Goal: Task Accomplishment & Management: Manage account settings

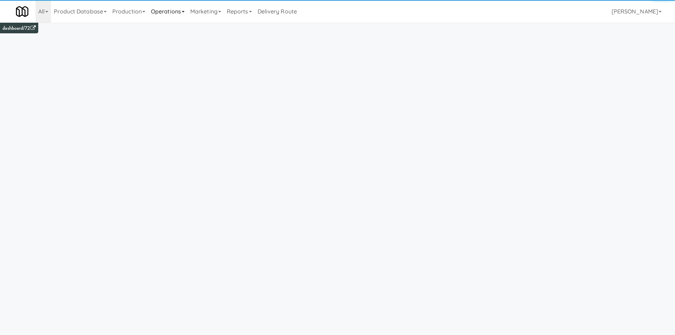
click at [158, 13] on link "Operations" at bounding box center [167, 11] width 39 height 23
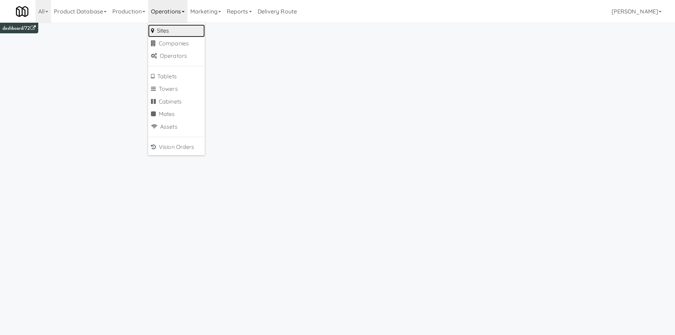
click at [163, 31] on link "Sites" at bounding box center [176, 30] width 57 height 13
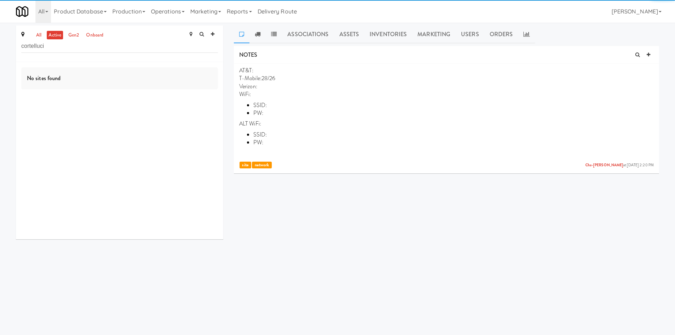
click at [29, 47] on input "cortelluci" at bounding box center [119, 46] width 197 height 13
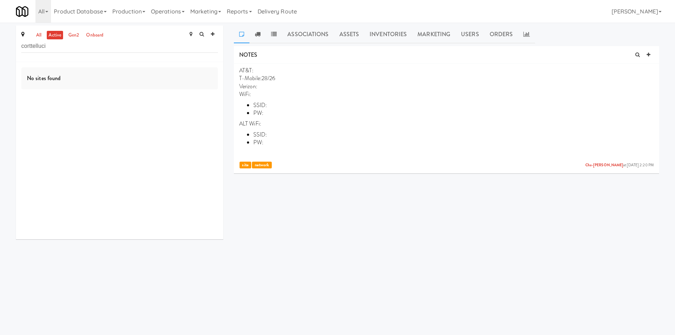
click at [30, 47] on input "corttelluci" at bounding box center [119, 46] width 197 height 13
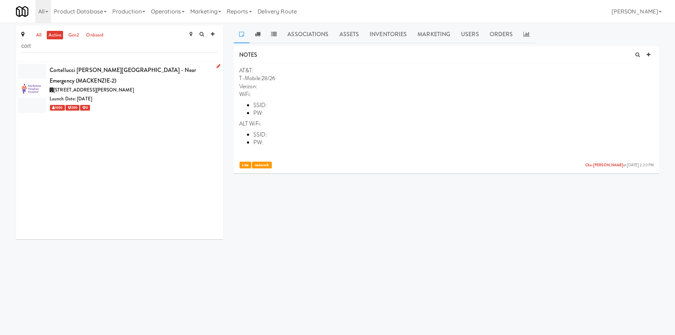
type input "cort"
click at [129, 103] on div "1000 200 0" at bounding box center [134, 107] width 168 height 9
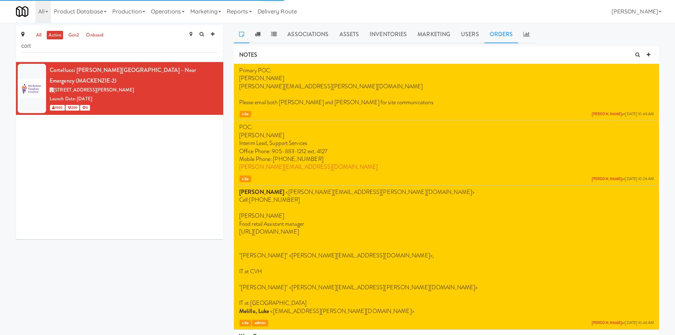
click at [512, 36] on link "Orders" at bounding box center [501, 35] width 34 height 18
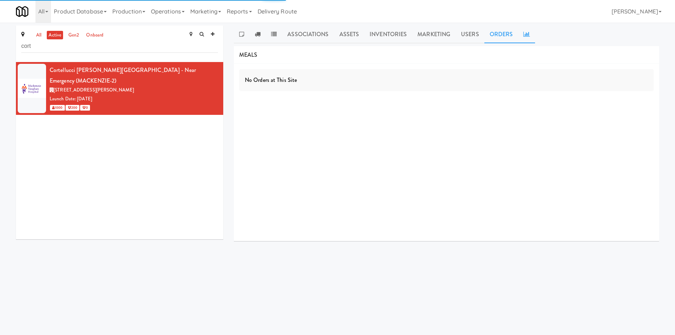
click at [522, 37] on link at bounding box center [526, 35] width 17 height 18
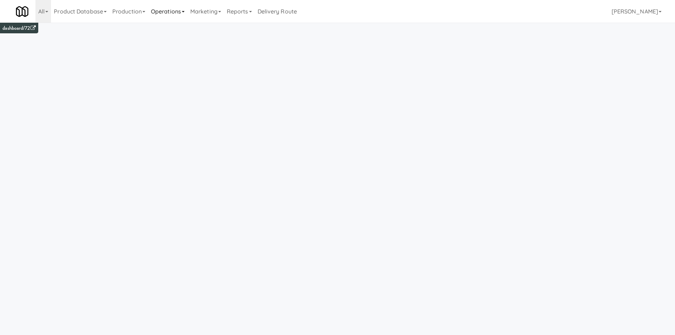
click at [180, 15] on link "Operations" at bounding box center [167, 11] width 39 height 23
click at [176, 33] on link "Sites" at bounding box center [176, 30] width 57 height 13
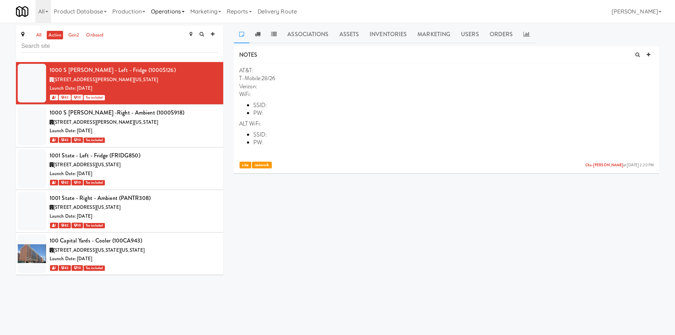
click at [179, 12] on link "Operations" at bounding box center [167, 11] width 39 height 23
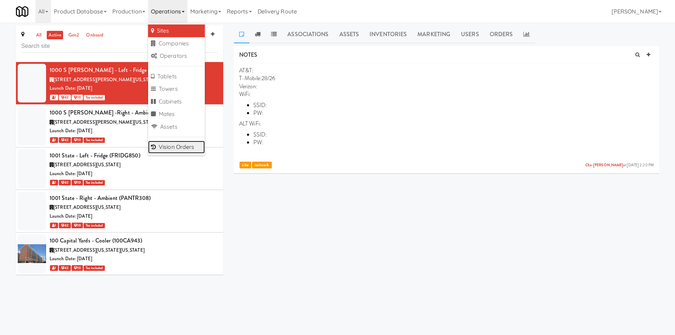
click at [186, 141] on link "Vision Orders" at bounding box center [176, 147] width 57 height 13
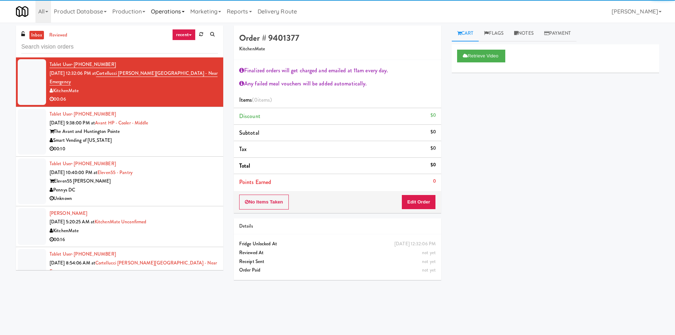
drag, startPoint x: 157, startPoint y: 12, endPoint x: 157, endPoint y: 21, distance: 8.1
click at [158, 12] on link "Operations" at bounding box center [167, 11] width 39 height 23
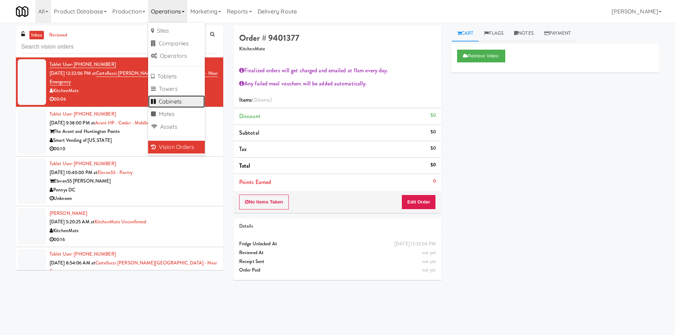
click at [177, 97] on link "Cabinets" at bounding box center [176, 101] width 57 height 13
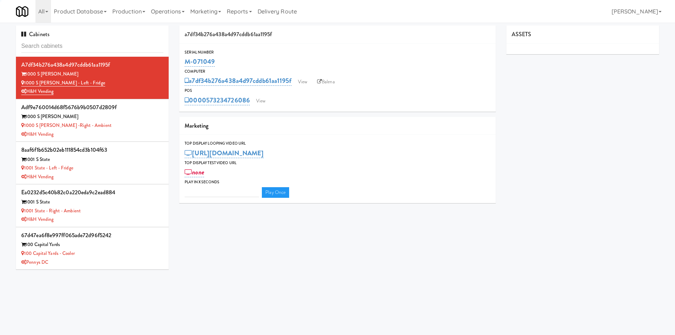
type input "m"
type input "3"
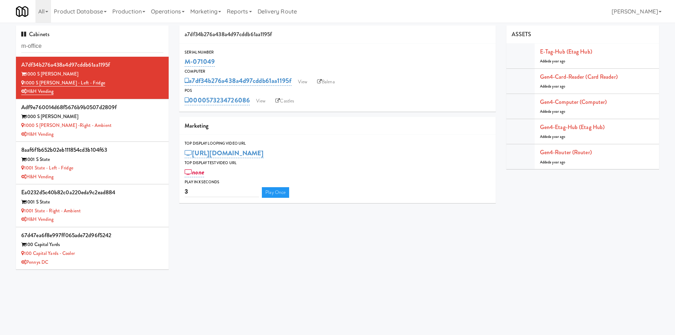
type input "m-office"
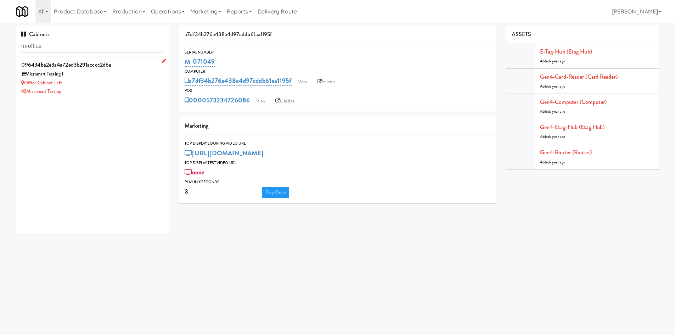
click at [106, 84] on div "Office Cabinet Left" at bounding box center [92, 83] width 142 height 9
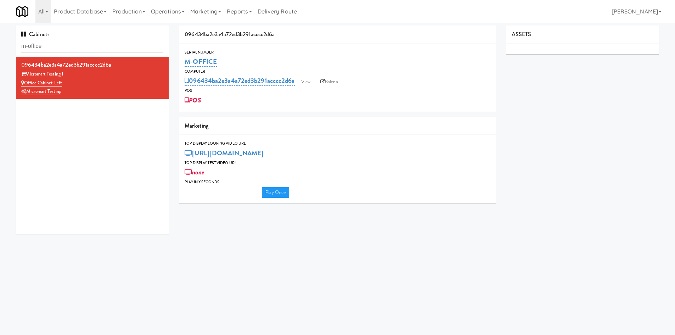
click at [202, 278] on body "Okay Okay Select date: previous 2025-Oct next Su Mo Tu We Th Fr Sa 28 29 30 1 2…" at bounding box center [337, 190] width 675 height 335
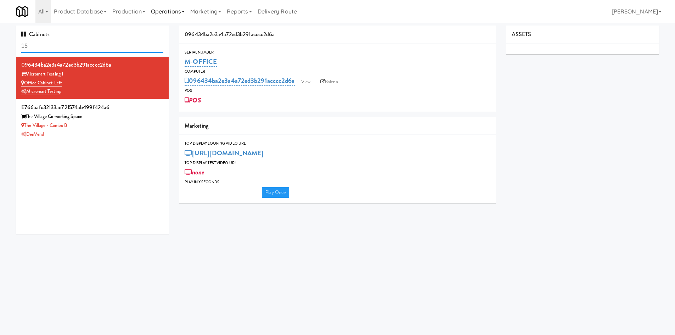
type input "1"
type input "summerhill"
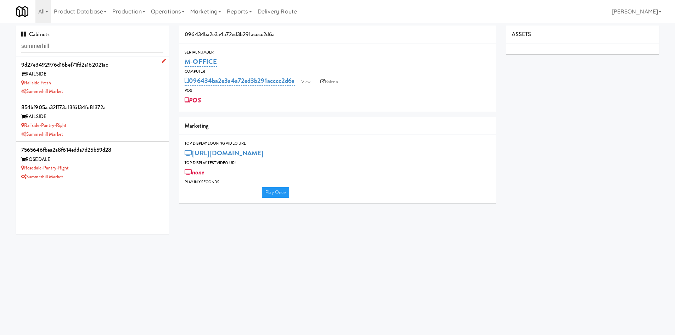
click at [150, 80] on div "Railside Fresh" at bounding box center [92, 83] width 142 height 9
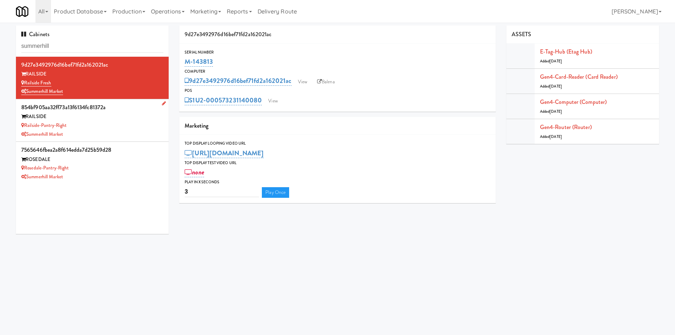
click at [140, 123] on div "Railside-Pantry-Right" at bounding box center [92, 125] width 142 height 9
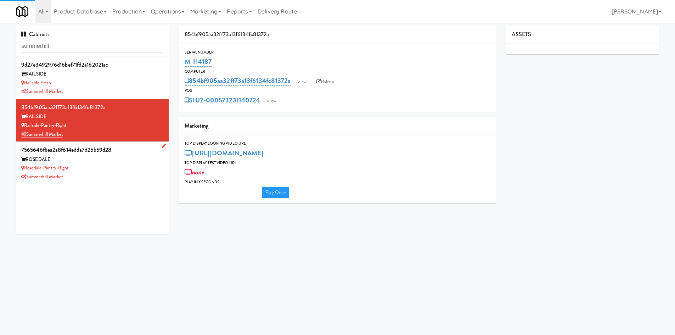
type input "3"
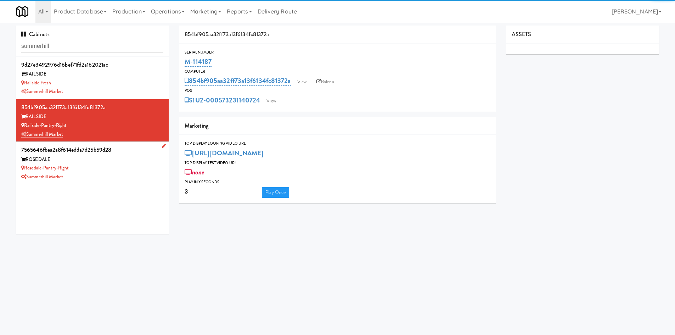
click at [135, 181] on li "7565646fbea2a8f614edda7d25b59d28 ROSEDALE Rosedale-Pantry-Right Summerhill Mark…" at bounding box center [92, 163] width 153 height 42
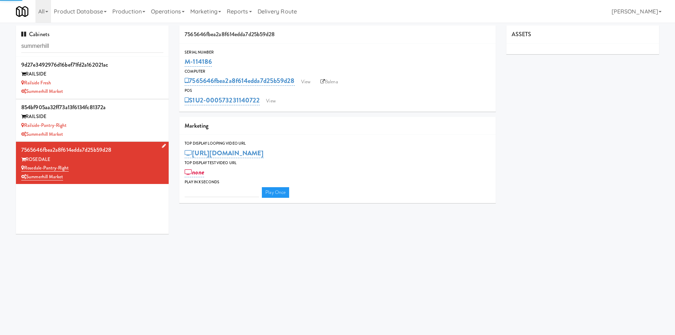
type input "3"
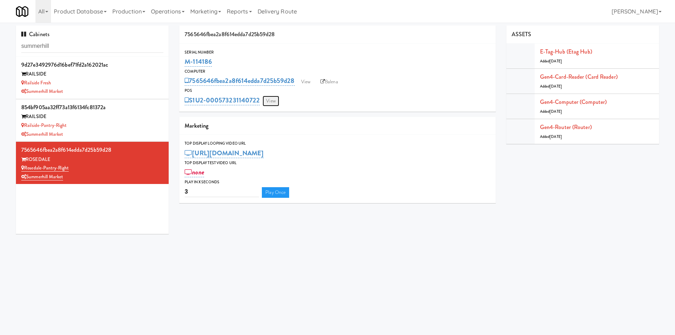
click at [272, 97] on link "View" at bounding box center [270, 101] width 16 height 11
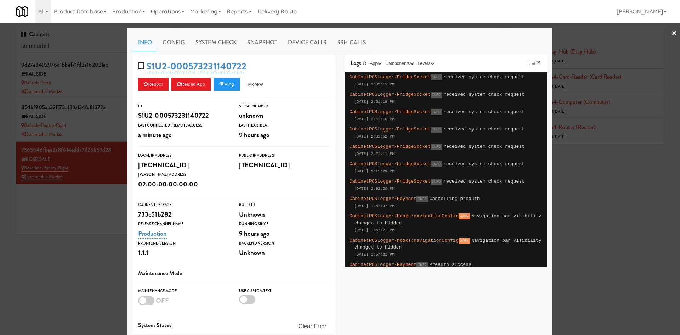
click at [51, 267] on div at bounding box center [340, 167] width 680 height 335
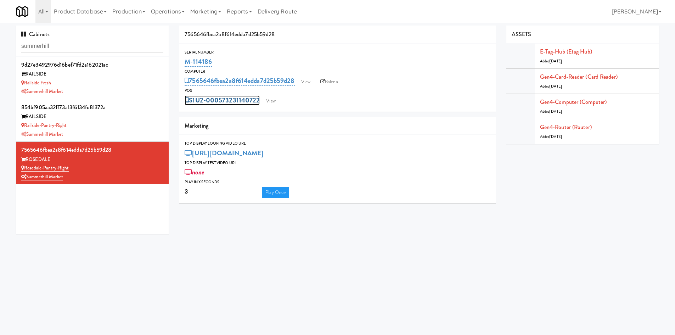
click at [212, 98] on link "S1U2-000573231140722" at bounding box center [222, 100] width 75 height 10
click at [111, 120] on div "RAILSIDE" at bounding box center [92, 116] width 142 height 9
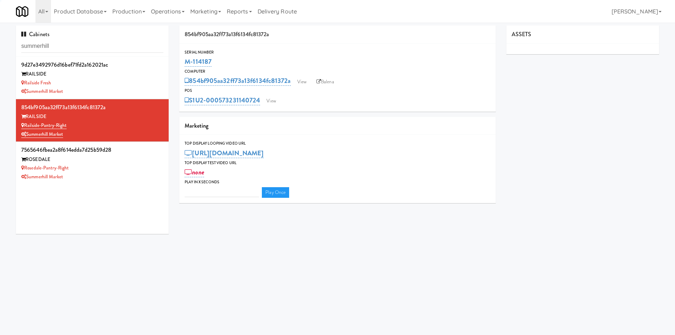
type input "3"
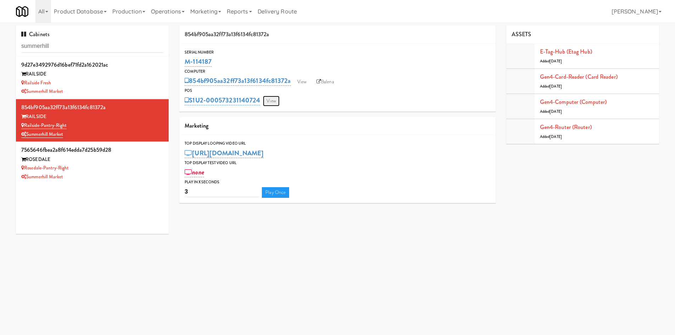
click at [271, 100] on link "View" at bounding box center [271, 101] width 16 height 11
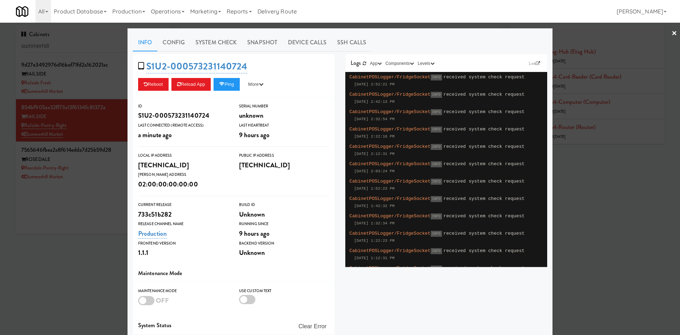
click at [66, 217] on div at bounding box center [340, 167] width 680 height 335
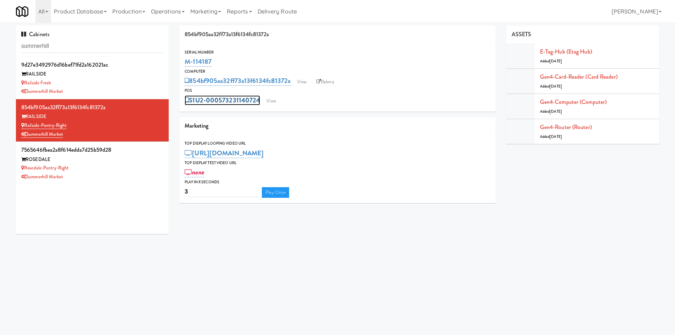
click at [245, 101] on link "S1U2-000573231140724" at bounding box center [222, 100] width 75 height 10
click at [615, 77] on link "Gen4-card-reader (Card Reader)" at bounding box center [579, 77] width 78 height 8
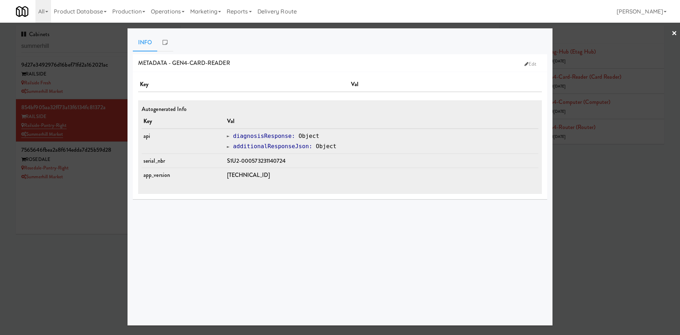
click at [257, 158] on span "S1U2-000573231140724" at bounding box center [256, 161] width 59 height 8
click at [86, 262] on div at bounding box center [340, 167] width 680 height 335
